Goal: Navigation & Orientation: Find specific page/section

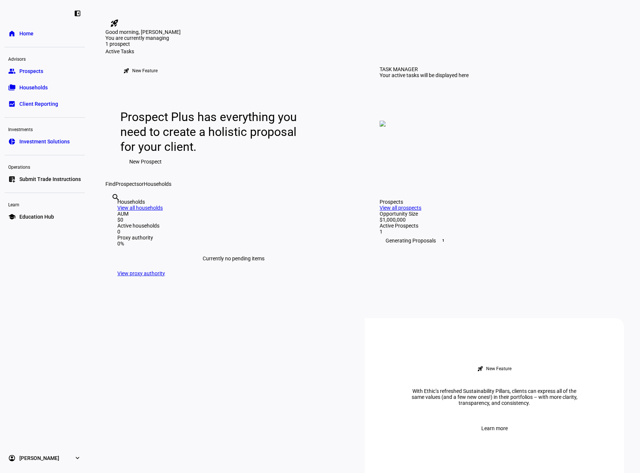
click at [440, 244] on span "1" at bounding box center [443, 241] width 6 height 6
click at [404, 247] on div "Generating Proposals 1" at bounding box center [496, 241] width 232 height 12
click at [49, 74] on link "group Prospects" at bounding box center [44, 71] width 80 height 15
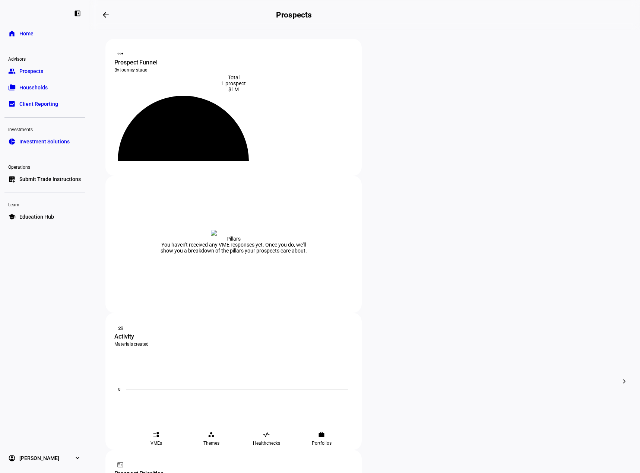
click at [370, 287] on div at bounding box center [320, 236] width 640 height 473
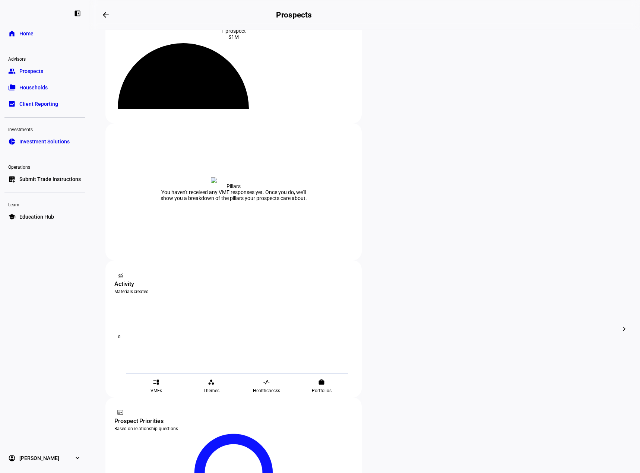
scroll to position [99, 0]
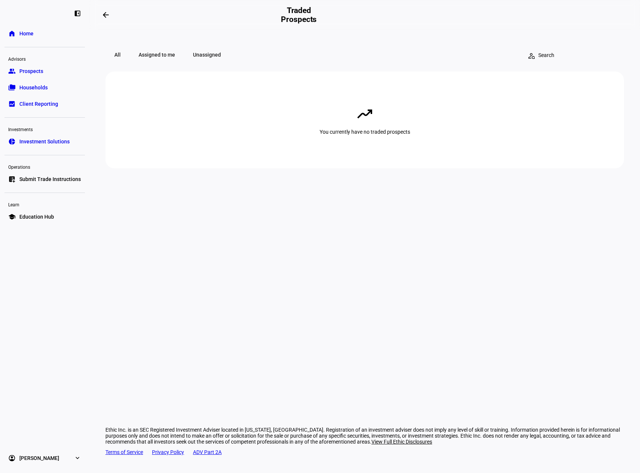
click at [41, 103] on span "Client Reporting" at bounding box center [38, 103] width 39 height 7
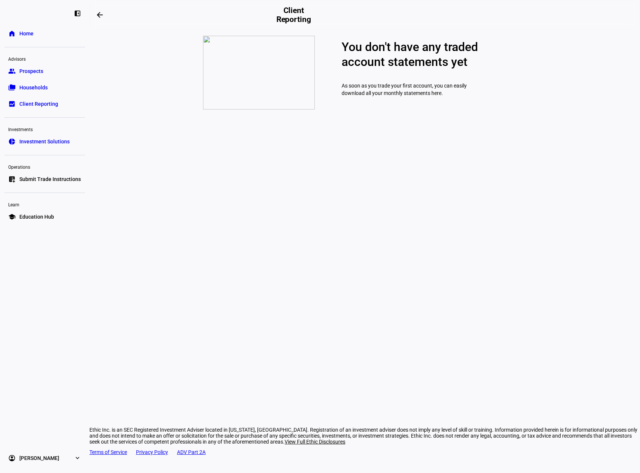
click at [37, 84] on span "Households" at bounding box center [33, 87] width 28 height 7
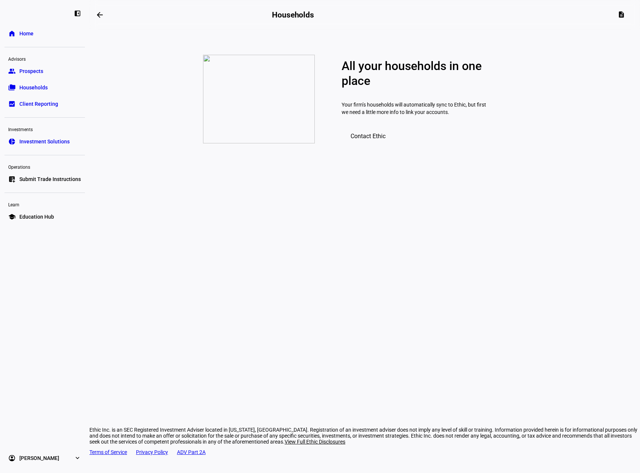
click at [33, 72] on span "Prospects" at bounding box center [31, 70] width 24 height 7
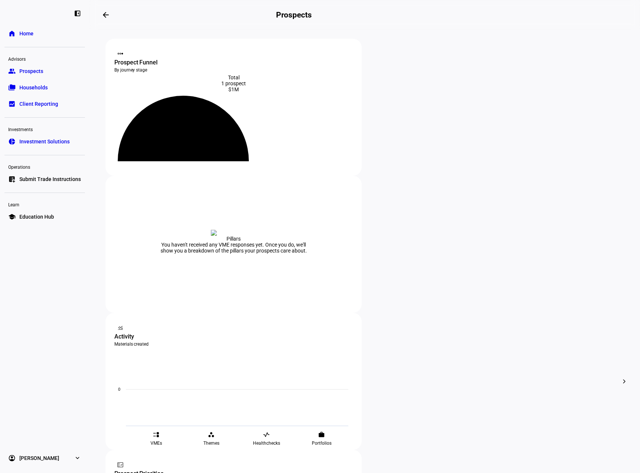
click at [625, 377] on mat-icon "chevron_right" at bounding box center [624, 381] width 9 height 9
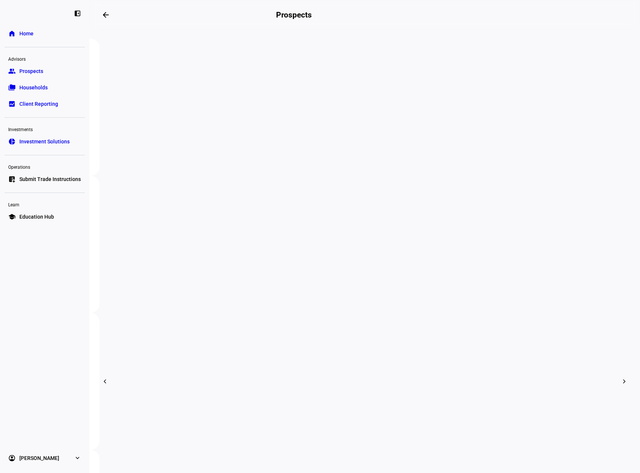
click at [625, 377] on mat-icon "chevron_right" at bounding box center [624, 381] width 9 height 9
click at [621, 377] on mat-icon "chevron_right" at bounding box center [624, 381] width 9 height 9
click at [34, 216] on span "Education Hub" at bounding box center [36, 216] width 35 height 7
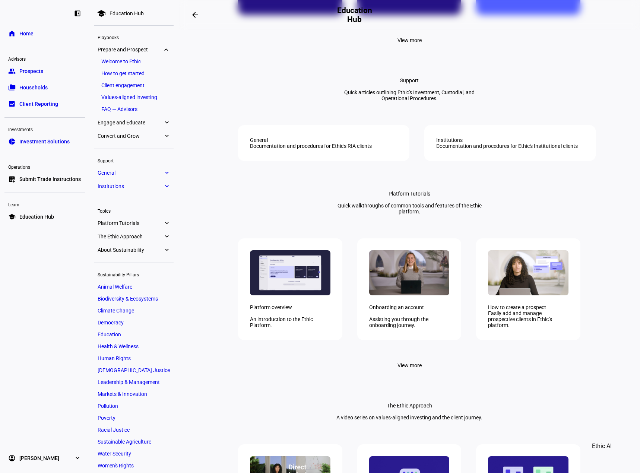
scroll to position [708, 0]
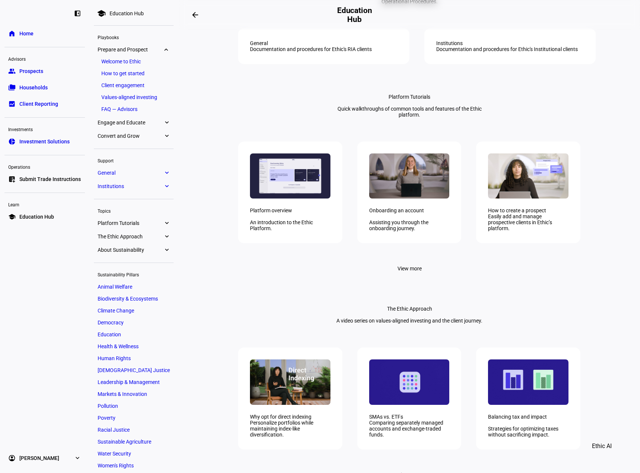
click at [36, 34] on link "home Home" at bounding box center [44, 33] width 80 height 15
